Goal: Information Seeking & Learning: Compare options

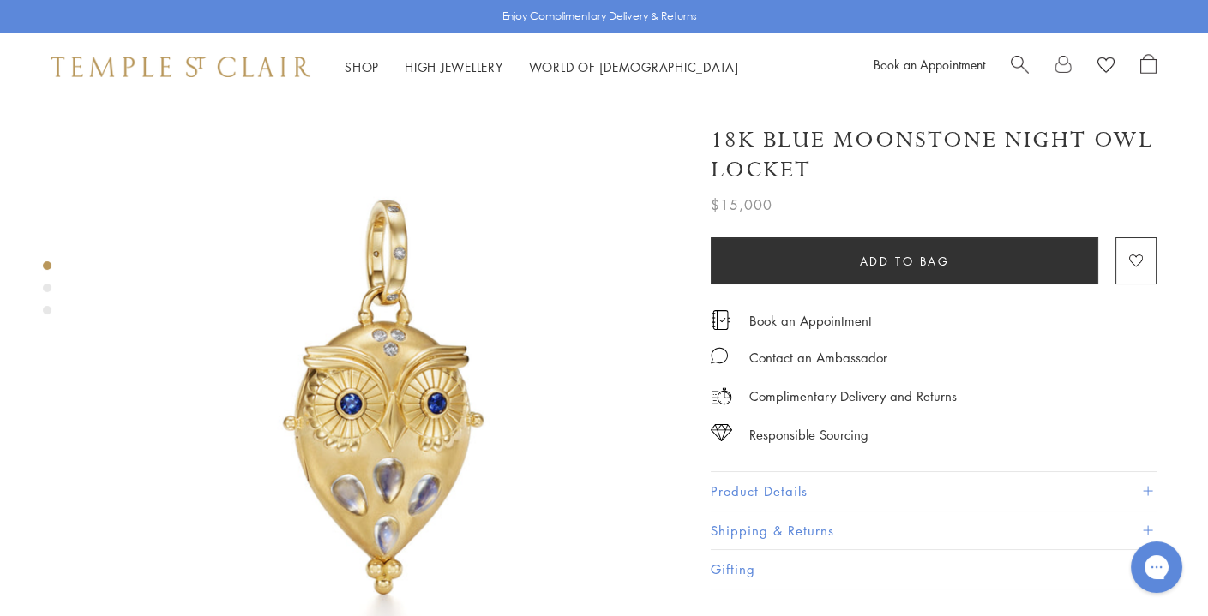
click at [1024, 66] on span "Search" at bounding box center [1019, 63] width 18 height 18
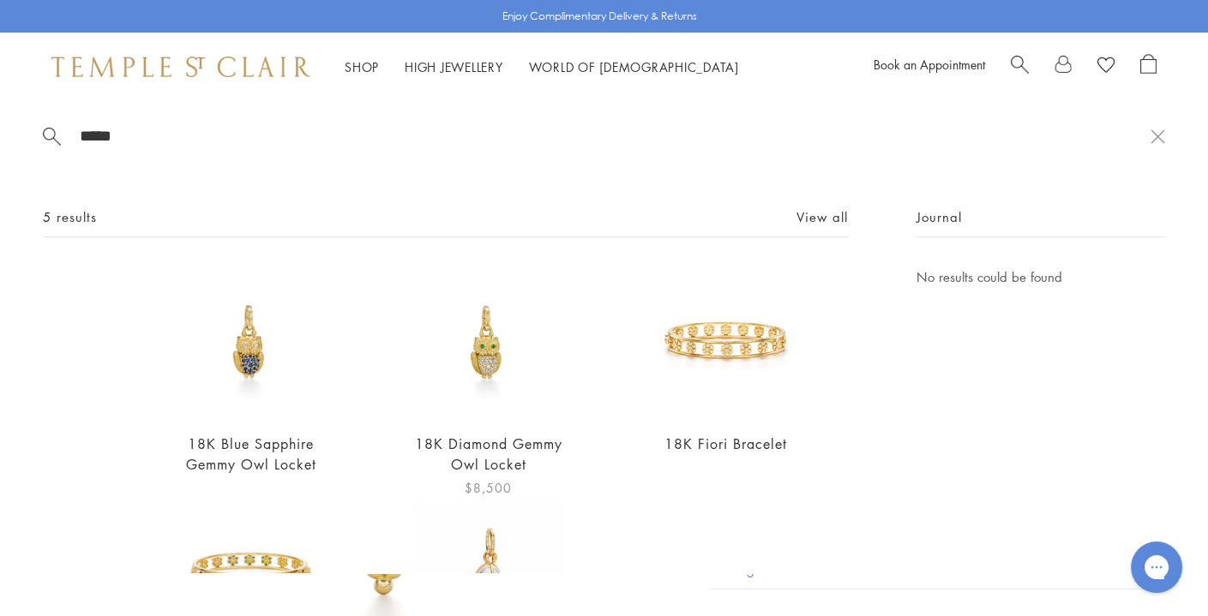
scroll to position [151, 0]
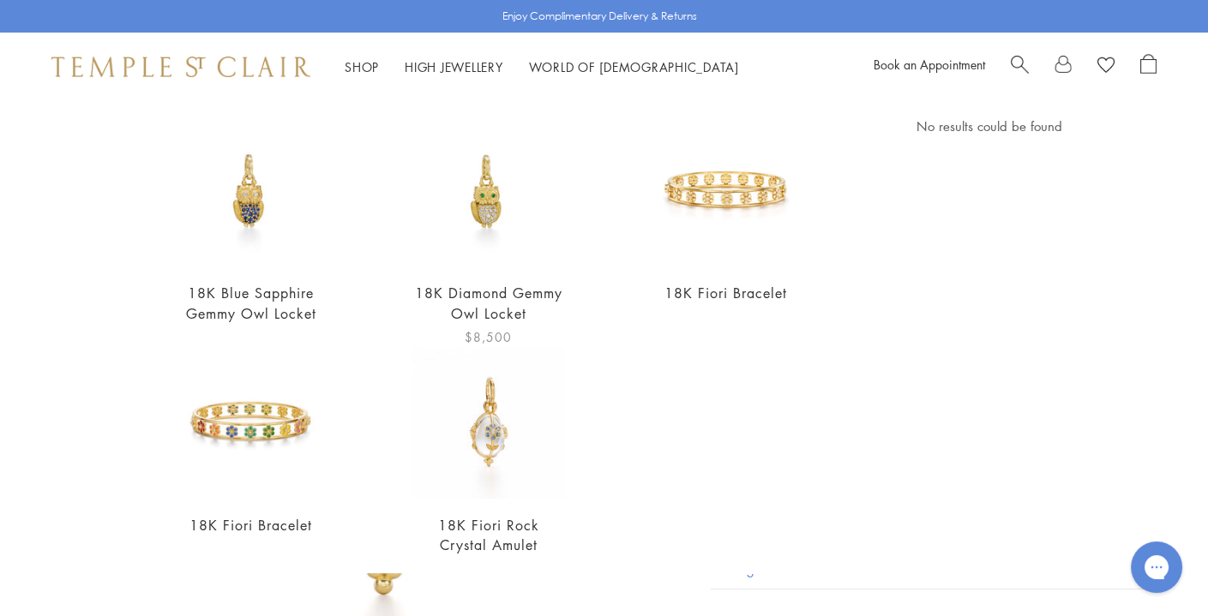
type input "*****"
click at [496, 176] on img at bounding box center [488, 192] width 152 height 152
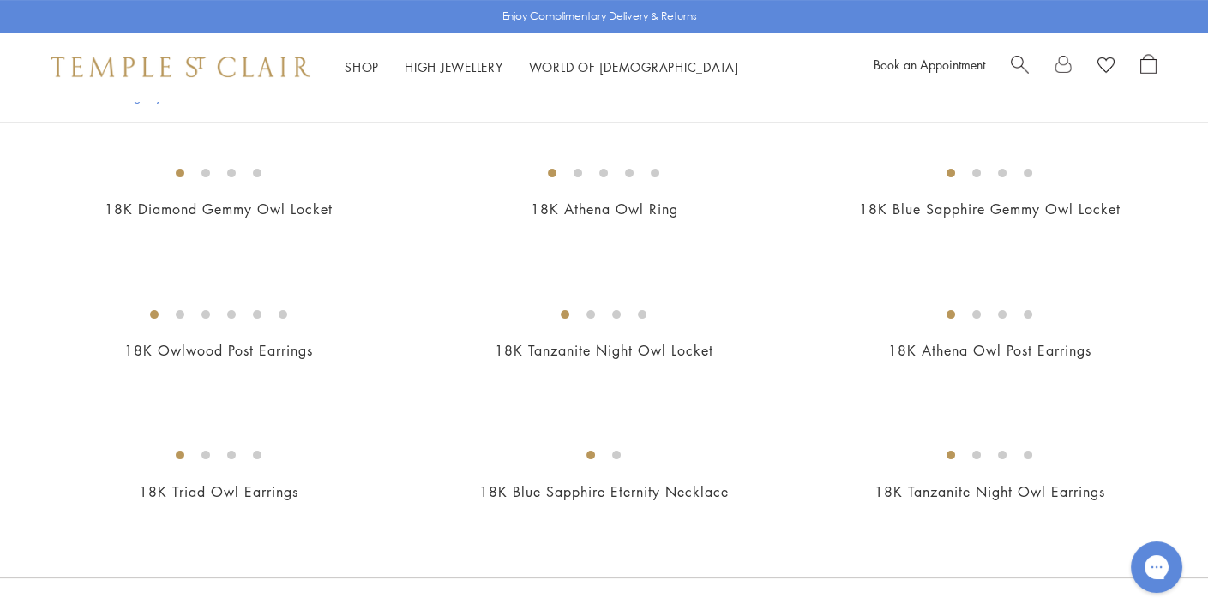
scroll to position [809, 0]
click at [0, 0] on img at bounding box center [0, 0] width 0 height 0
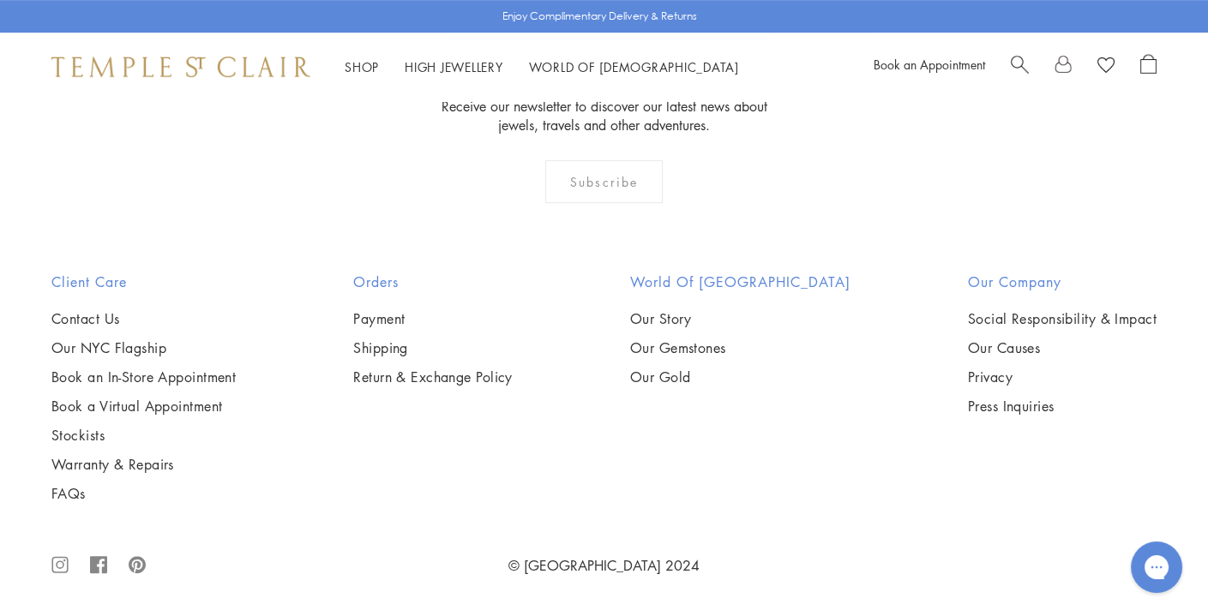
scroll to position [1872, 0]
click at [0, 0] on img at bounding box center [0, 0] width 0 height 0
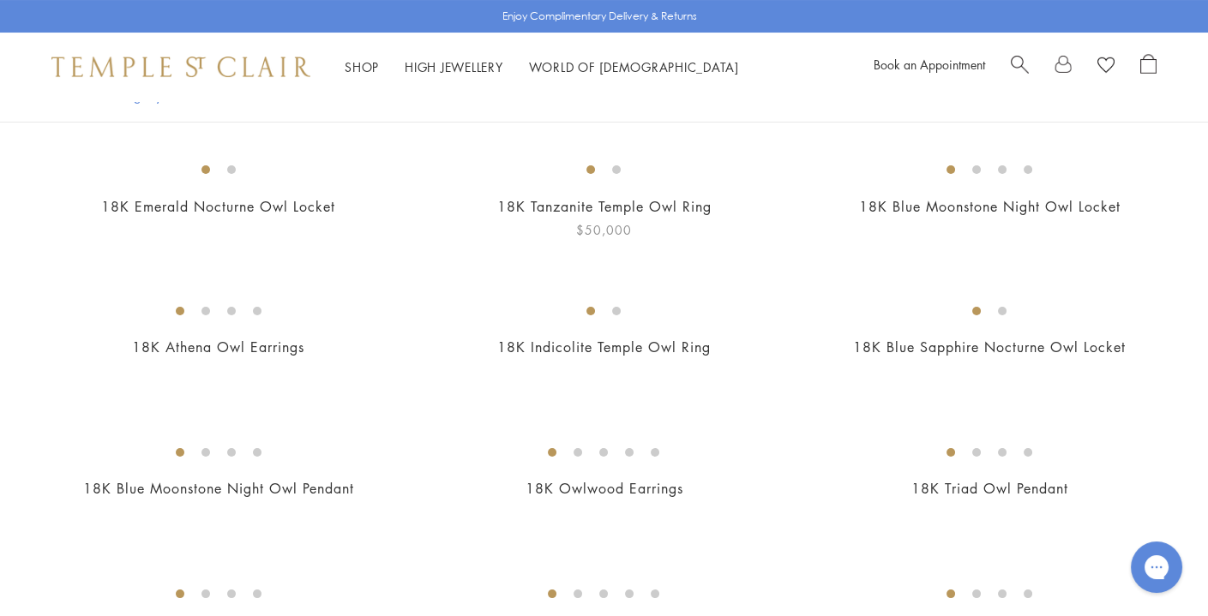
scroll to position [366, 0]
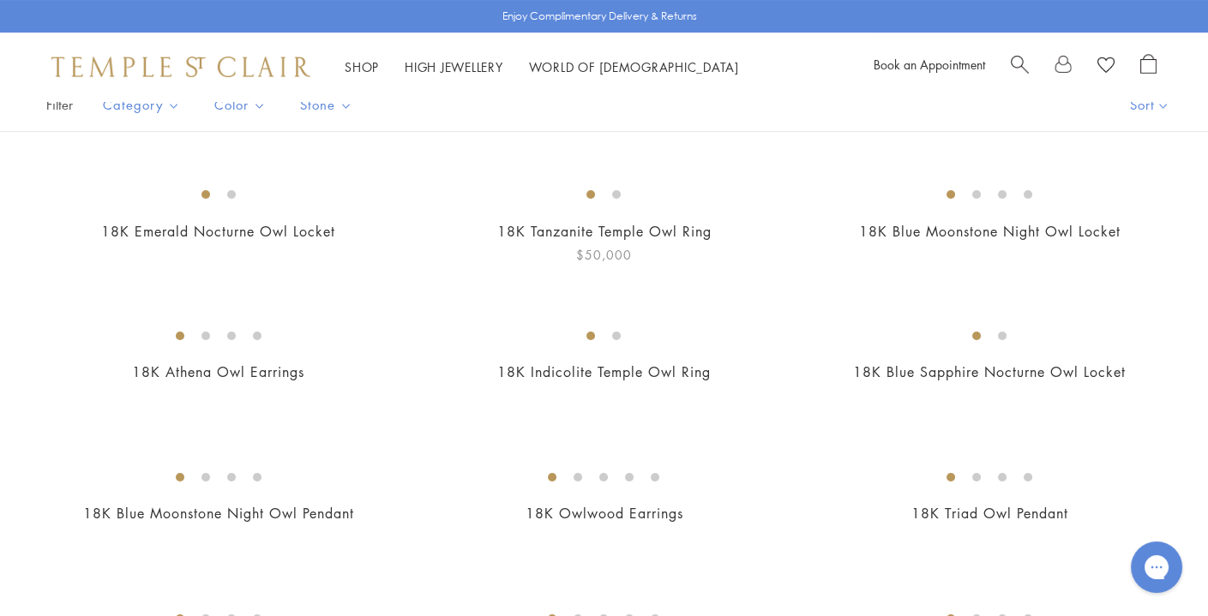
click at [0, 0] on img at bounding box center [0, 0] width 0 height 0
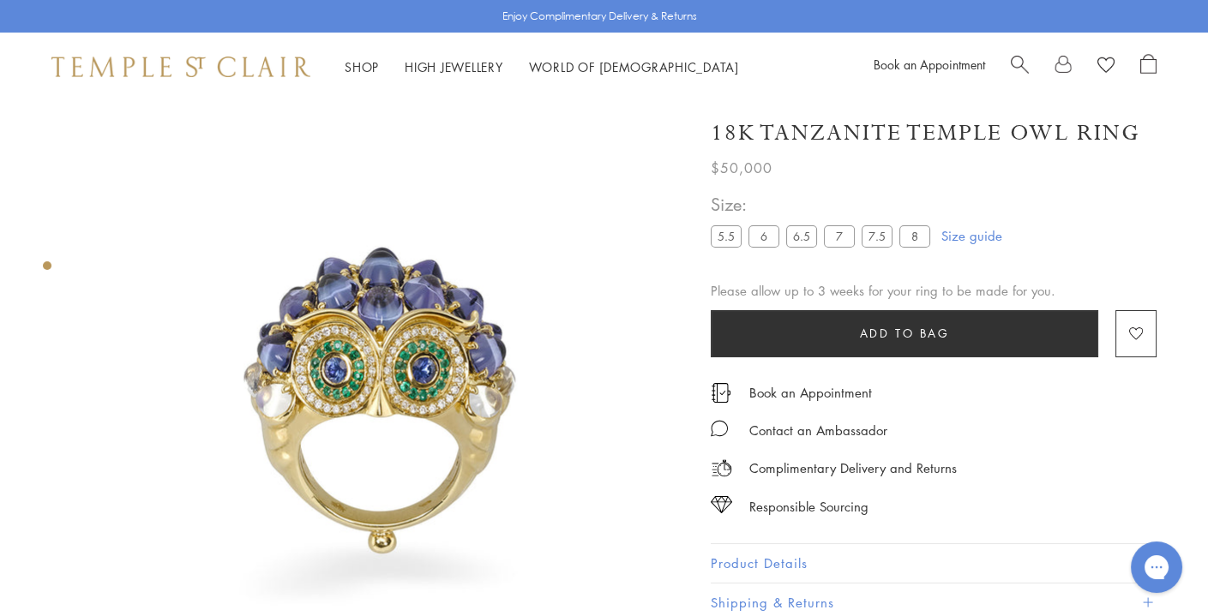
scroll to position [100, 0]
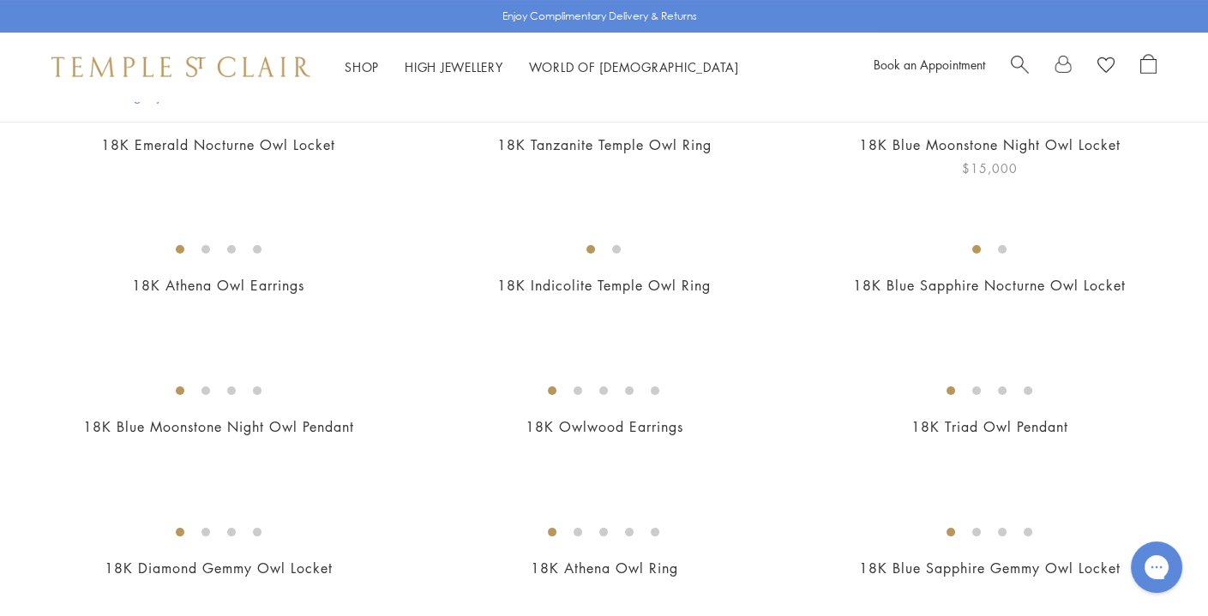
click at [0, 0] on img at bounding box center [0, 0] width 0 height 0
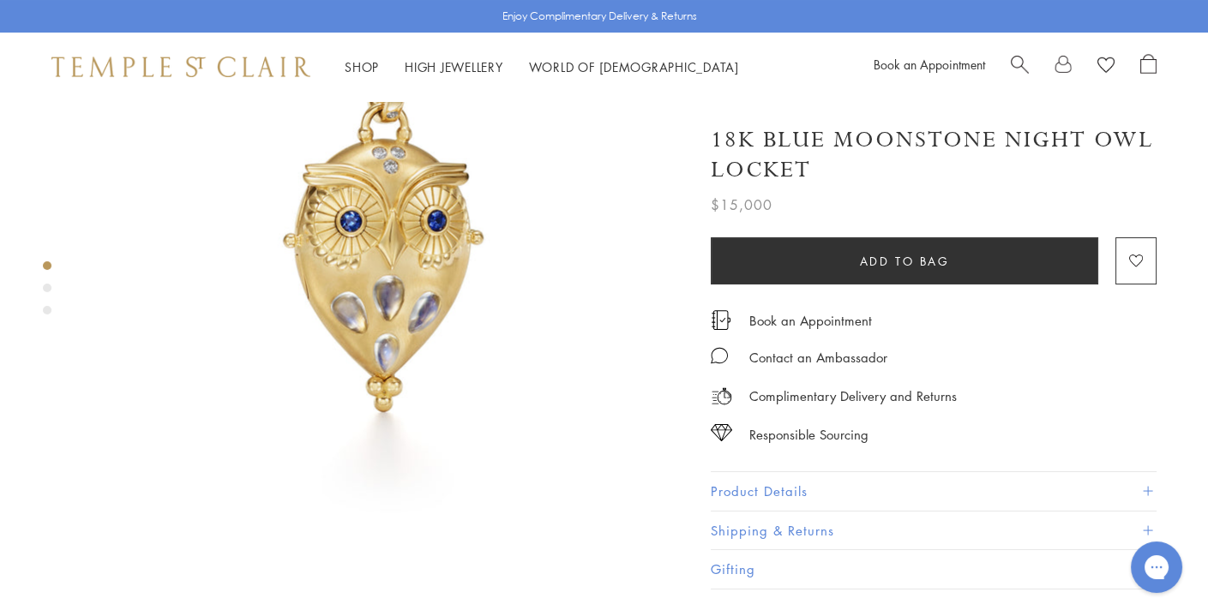
scroll to position [194, 0]
